Goal: Task Accomplishment & Management: Manage account settings

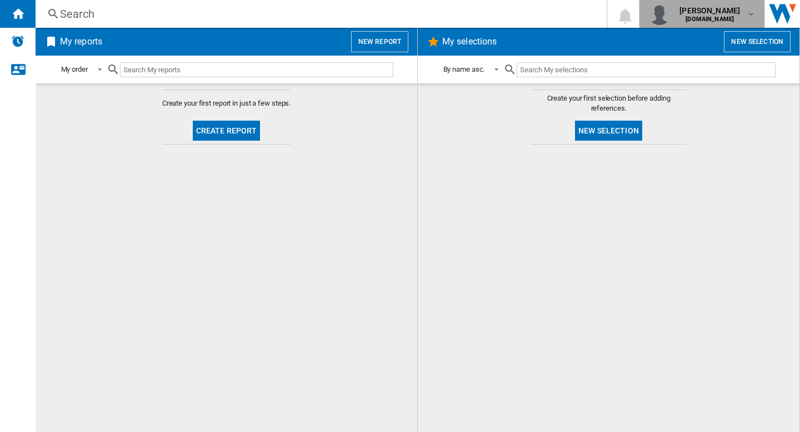
click at [722, 12] on span "robert watts" at bounding box center [710, 10] width 61 height 11
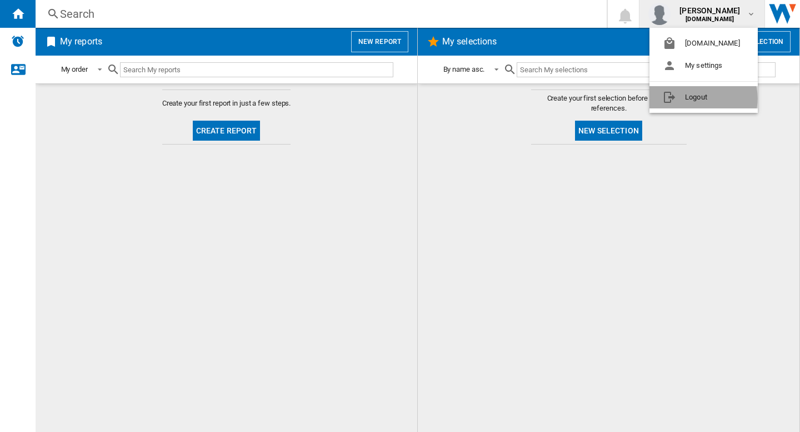
click at [697, 98] on button "Logout" at bounding box center [704, 97] width 108 height 22
